Goal: Information Seeking & Learning: Compare options

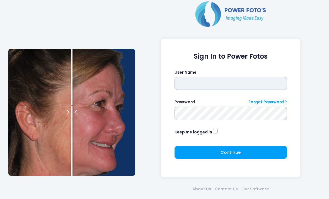
click at [223, 83] on input "text" at bounding box center [231, 83] width 112 height 13
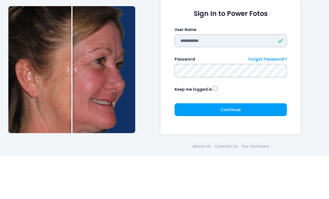
type input "**********"
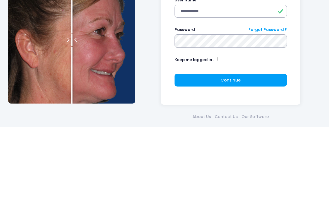
click at [237, 149] on span "Continue" at bounding box center [231, 152] width 20 height 6
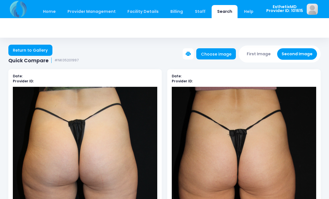
click at [48, 13] on link "Home" at bounding box center [49, 11] width 24 height 13
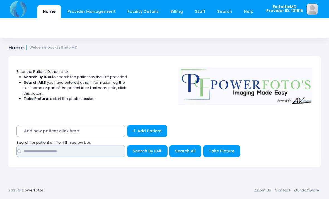
click at [81, 151] on input "text" at bounding box center [70, 151] width 109 height 12
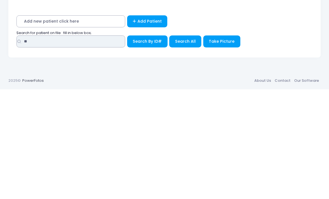
type input "**"
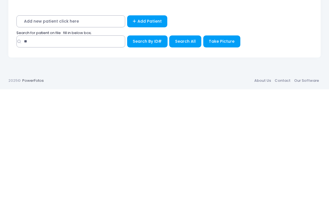
click at [184, 148] on span "Search All" at bounding box center [185, 151] width 21 height 6
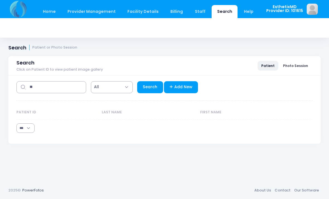
select select "***"
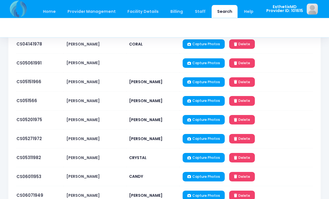
scroll to position [217, 0]
click at [38, 122] on link "CS05201975" at bounding box center [29, 120] width 26 height 6
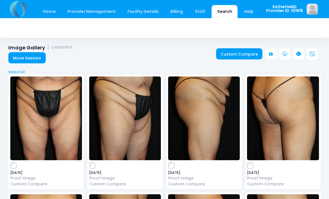
click at [59, 130] on img at bounding box center [46, 118] width 72 height 84
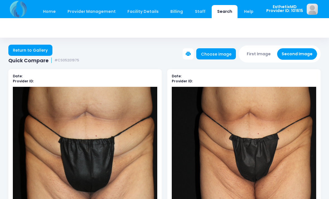
click at [38, 49] on link "Return to Gallery" at bounding box center [30, 50] width 44 height 11
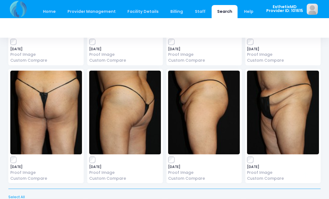
scroll to position [125, 0]
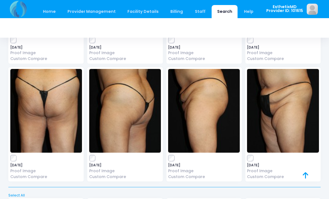
click at [277, 130] on img at bounding box center [283, 111] width 72 height 84
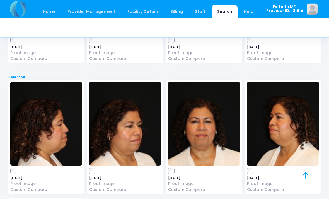
scroll to position [243, 0]
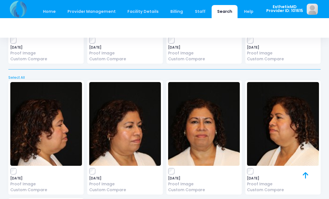
click at [125, 142] on img at bounding box center [125, 124] width 72 height 84
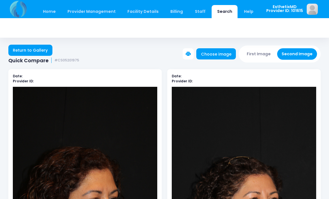
click at [30, 49] on link "Return to Gallery" at bounding box center [30, 50] width 44 height 11
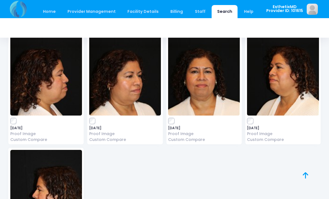
scroll to position [293, 0]
click at [193, 93] on img at bounding box center [204, 74] width 72 height 84
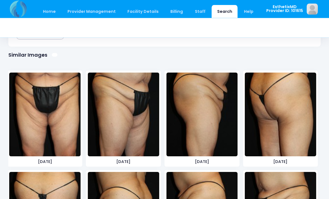
scroll to position [328, 0]
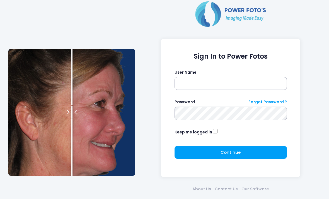
scroll to position [24, 0]
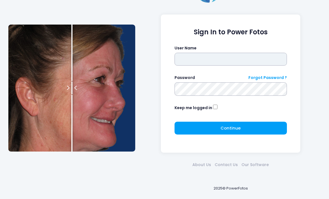
click at [183, 59] on input "text" at bounding box center [231, 59] width 112 height 13
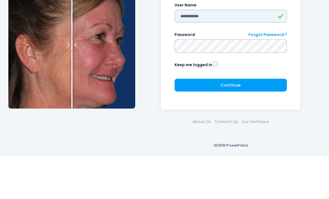
type input "**********"
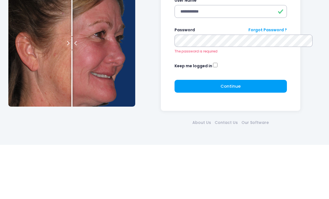
scroll to position [18, 0]
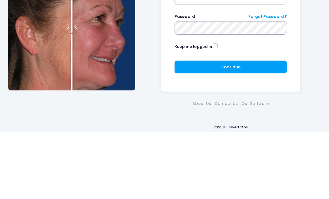
click at [230, 131] on span "Continue" at bounding box center [231, 134] width 20 height 6
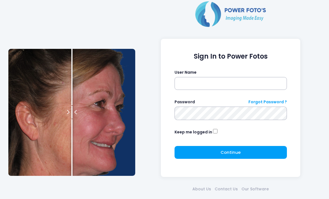
scroll to position [24, 0]
